Goal: Complete application form: Complete application form

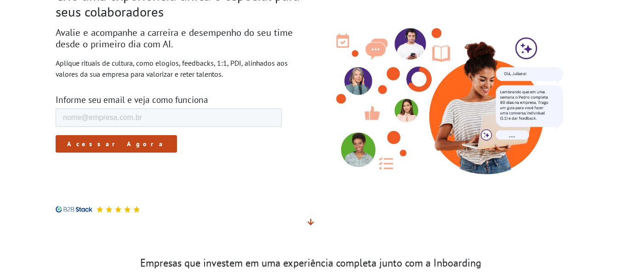
scroll to position [46, 0]
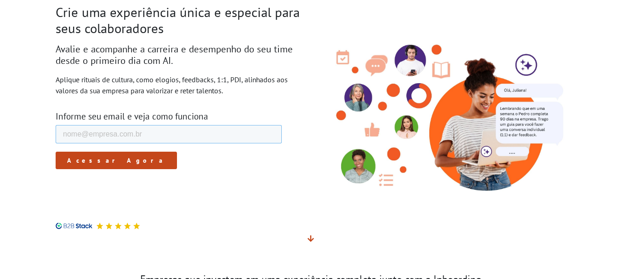
click at [192, 136] on input "E-mail de trabalho *" at bounding box center [168, 134] width 226 height 18
type input "[EMAIL_ADDRESS][DOMAIN_NAME]"
click at [94, 158] on input "Acessar Agora" at bounding box center [115, 160] width 121 height 17
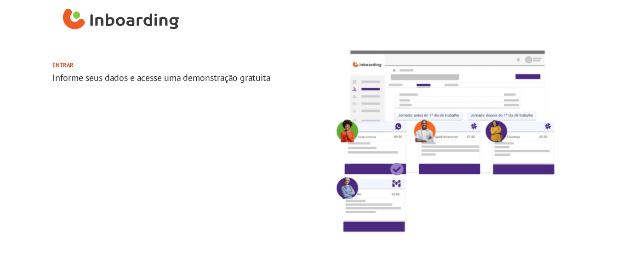
select select "BR"
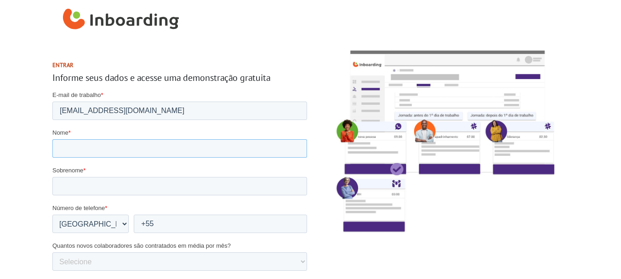
click at [247, 153] on input "Nome *" at bounding box center [179, 148] width 255 height 18
type input "Renata"
type input "Moscardi"
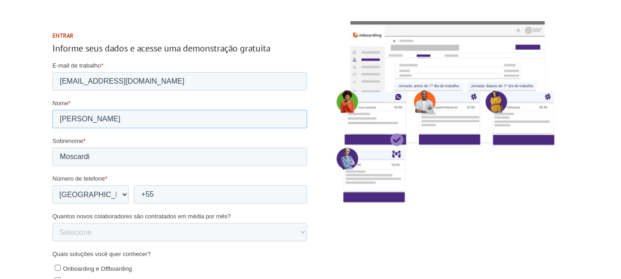
scroll to position [46, 0]
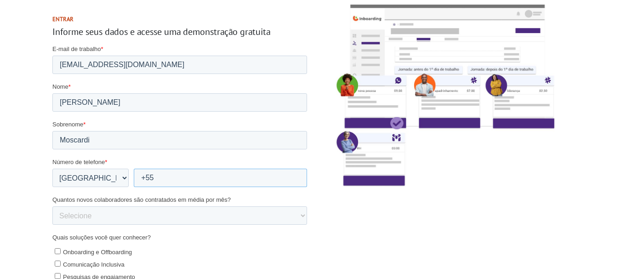
click at [203, 178] on input "+55" at bounding box center [219, 178] width 173 height 18
type input "+55 11991500369"
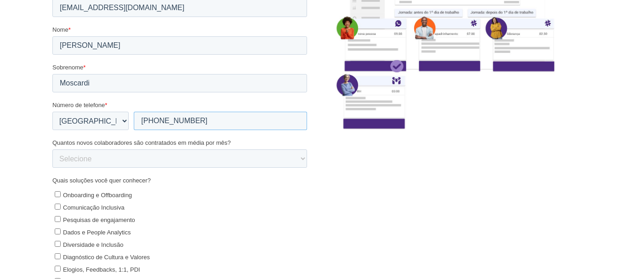
scroll to position [138, 0]
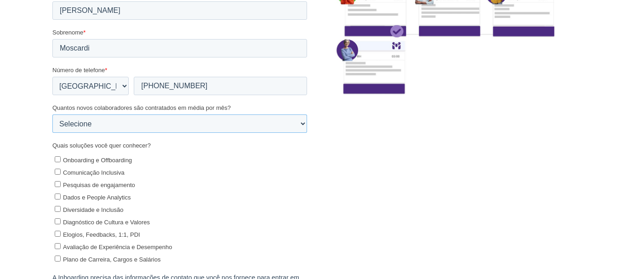
click at [173, 123] on select "Selecione 0-5 5-10 10-50 50-100 100+" at bounding box center [179, 124] width 255 height 18
